Goal: Information Seeking & Learning: Find specific fact

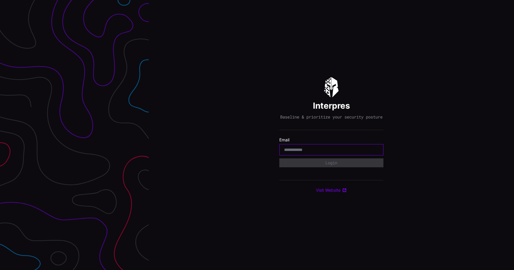
click at [327, 152] on input "email" at bounding box center [331, 149] width 95 height 5
type input "**********"
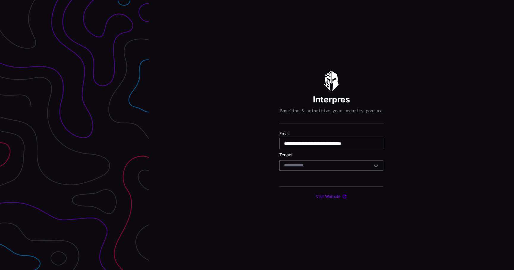
click at [315, 167] on div "Select Tenant" at bounding box center [328, 165] width 89 height 5
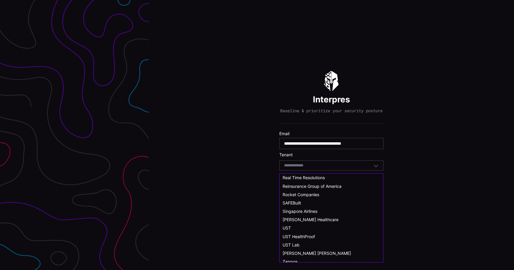
scroll to position [328, 0]
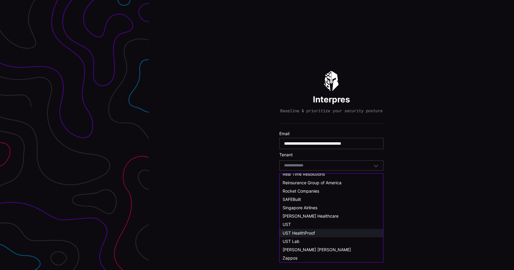
click at [309, 231] on span "UST HealthProof" at bounding box center [299, 232] width 32 height 5
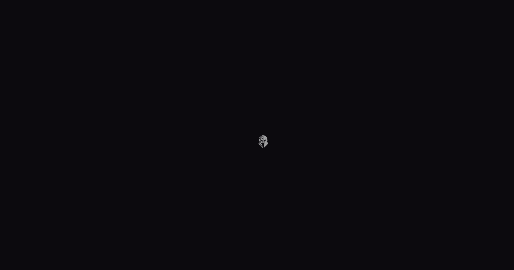
click at [220, 100] on body at bounding box center [257, 135] width 514 height 270
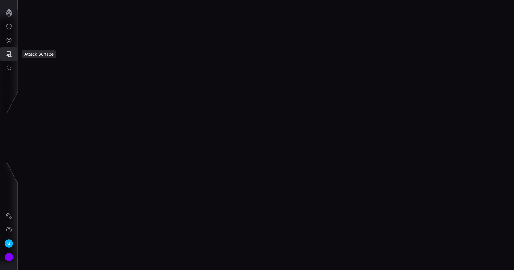
click at [5, 55] on button "Attack Surface" at bounding box center [8, 54] width 17 height 14
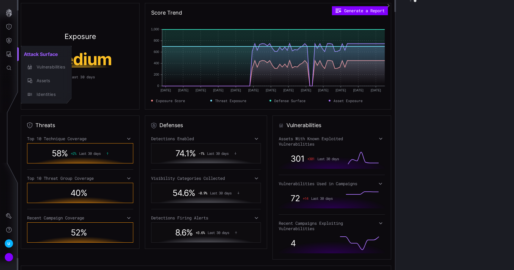
click at [8, 43] on div at bounding box center [257, 135] width 514 height 270
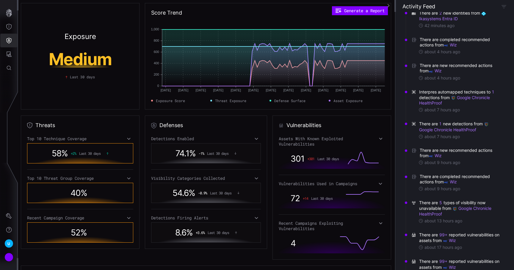
click at [8, 43] on icon "Defense Surface" at bounding box center [9, 41] width 5 height 6
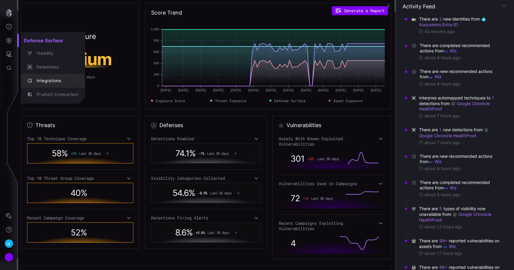
click at [48, 81] on div "Integrations" at bounding box center [56, 80] width 45 height 7
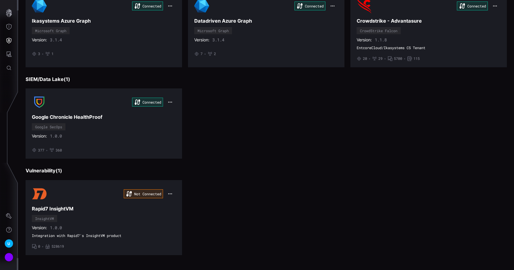
scroll to position [181, 0]
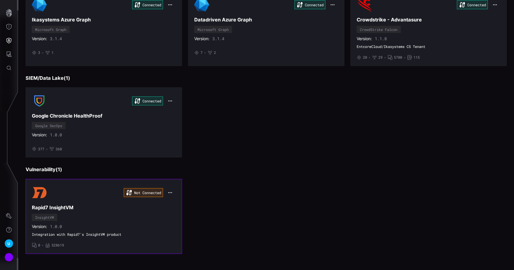
click at [136, 207] on h3 "Rapid7 InsightVM" at bounding box center [104, 207] width 144 height 6
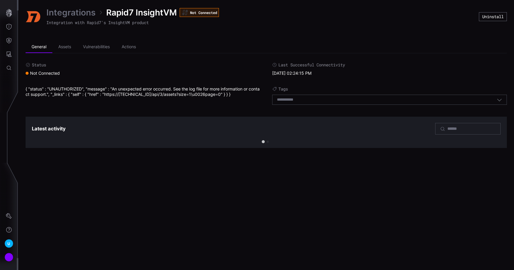
click at [80, 86] on div "{ "status" : "UNAUTHORIZED", "message" : "An unexpected error occurred. See the…" at bounding box center [143, 96] width 235 height 21
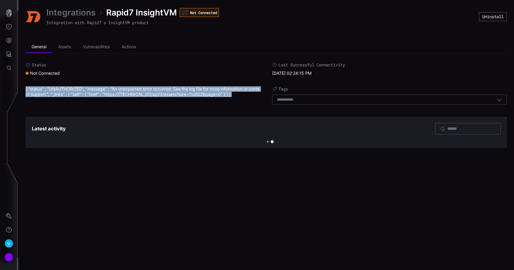
copy div "{ "status" : "UNAUTHORIZED", "message" : "An unexpected error occurred. See the…"
